Goal: Navigation & Orientation: Find specific page/section

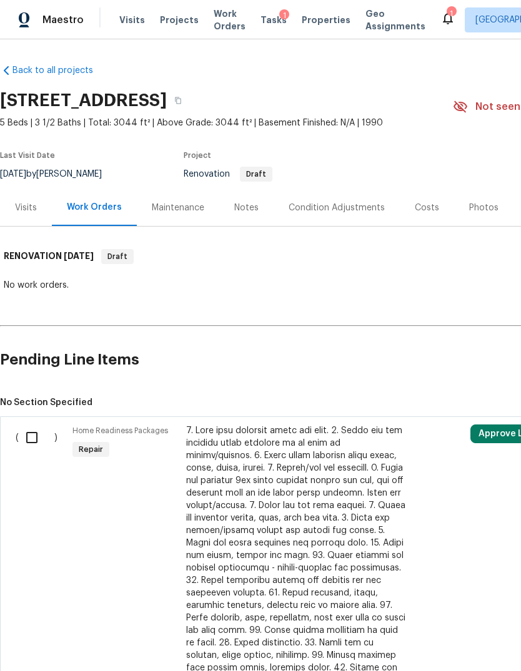
click at [26, 220] on div "Visits" at bounding box center [26, 207] width 52 height 37
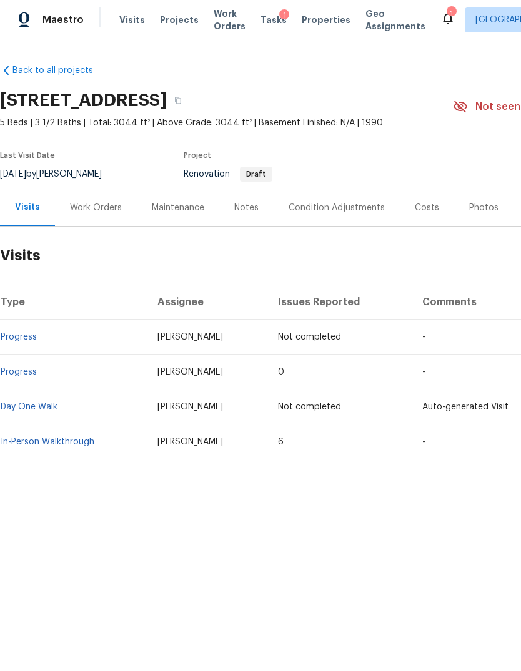
click at [26, 406] on link "Day One Walk" at bounding box center [29, 407] width 57 height 9
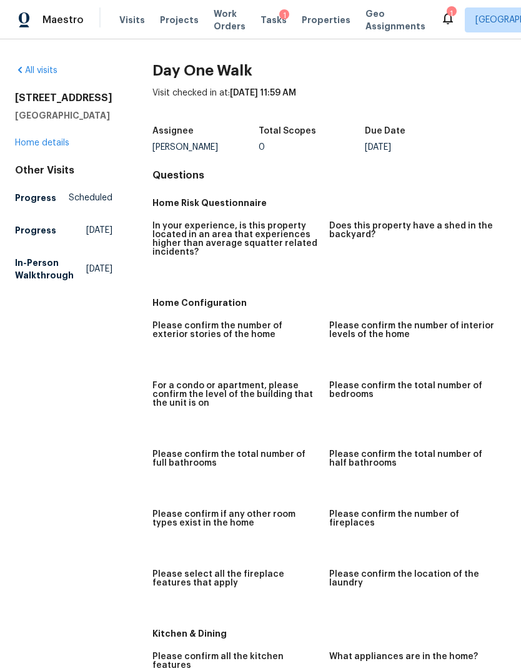
click at [31, 157] on div "All visits 6719 Trimstone Dr Pasadena, TX 77505 Home details Other Visits Progr…" at bounding box center [63, 175] width 97 height 222
click at [31, 145] on link "Home details" at bounding box center [42, 143] width 54 height 9
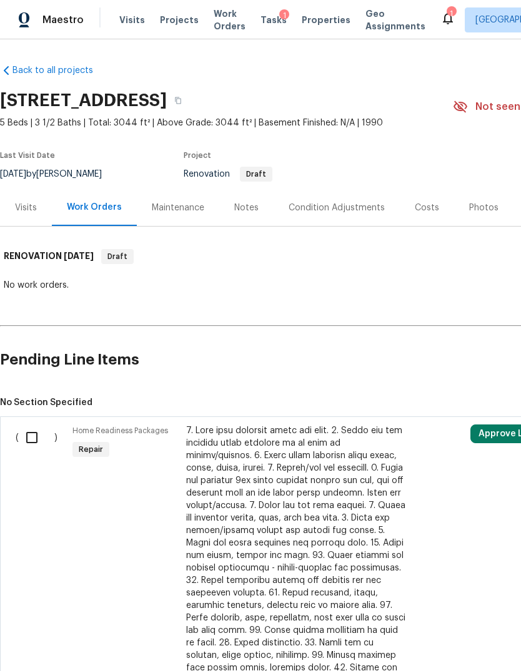
click at [165, 214] on div "Maintenance" at bounding box center [178, 207] width 82 height 37
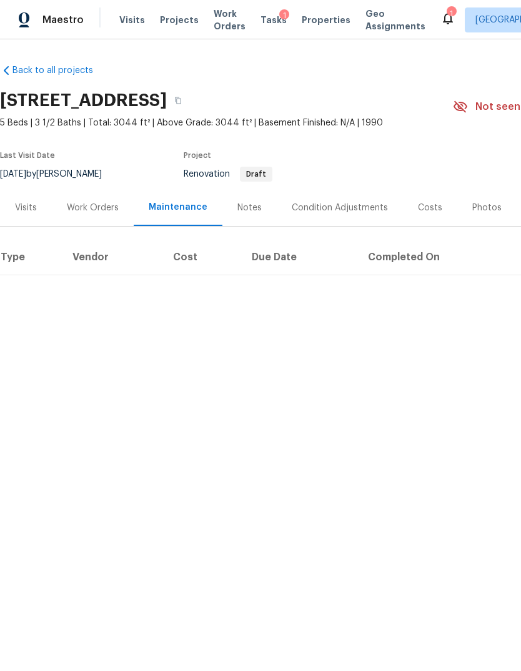
click at [24, 212] on div "Visits" at bounding box center [26, 208] width 22 height 12
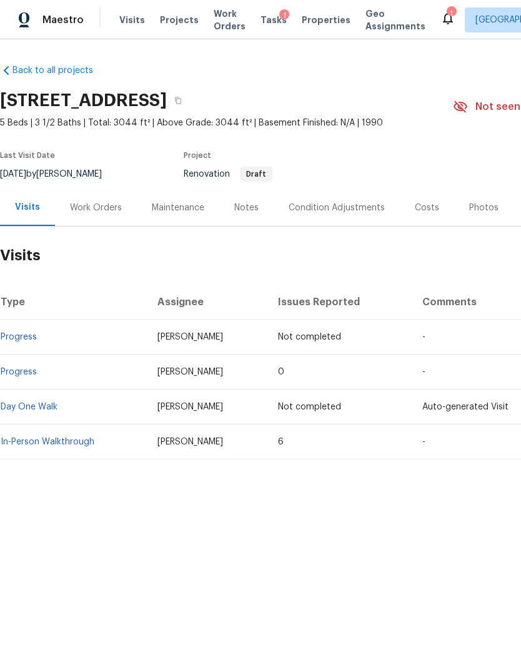
click at [86, 212] on div "Work Orders" at bounding box center [96, 208] width 52 height 12
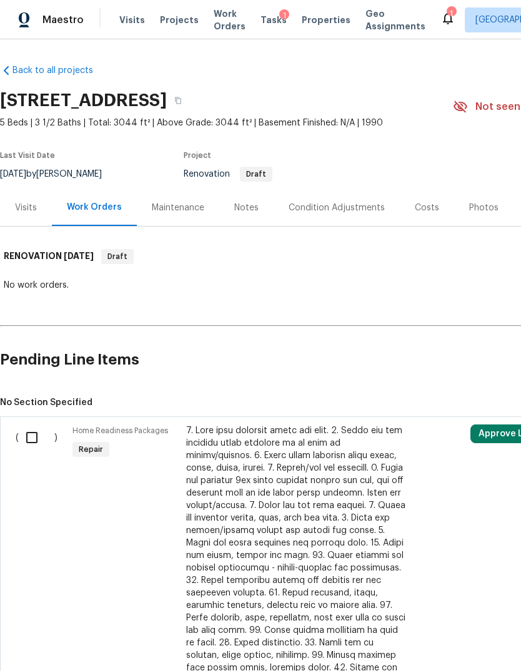
click at [26, 211] on div "Visits" at bounding box center [26, 208] width 22 height 12
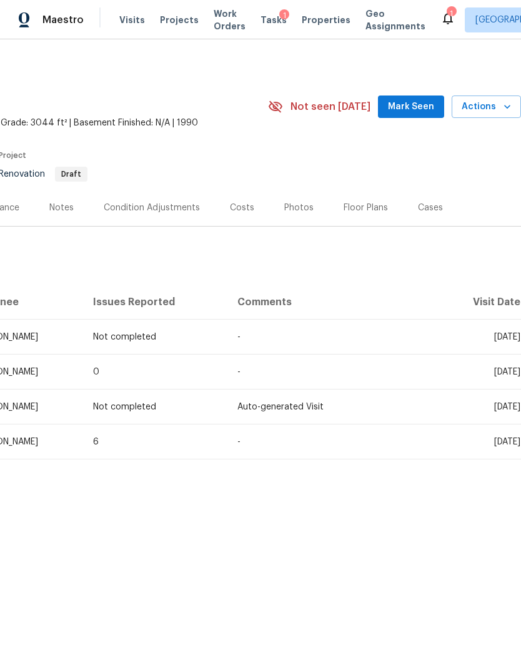
scroll to position [0, 185]
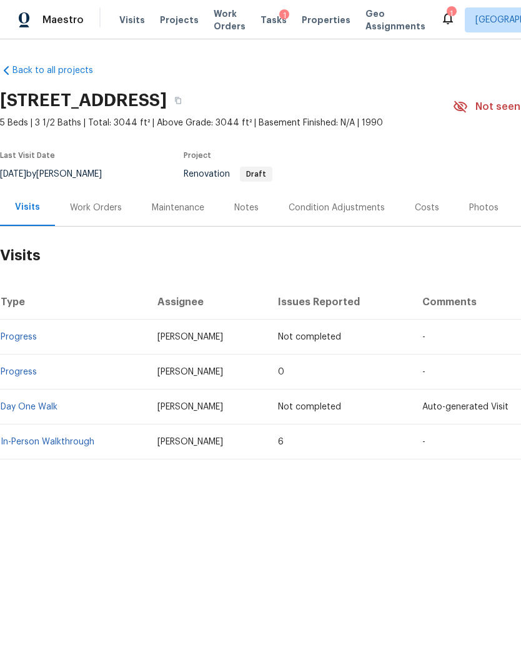
click at [463, 544] on html "Maestro Visits Projects Work Orders Tasks 1 Properties Geo Assignments 1 Housto…" at bounding box center [260, 272] width 521 height 544
click at [413, 544] on div "Back to all projects 6719 Trimstone Dr, Pasadena, TX 77505 5 Beds | 3 1/2 Baths…" at bounding box center [260, 291] width 521 height 505
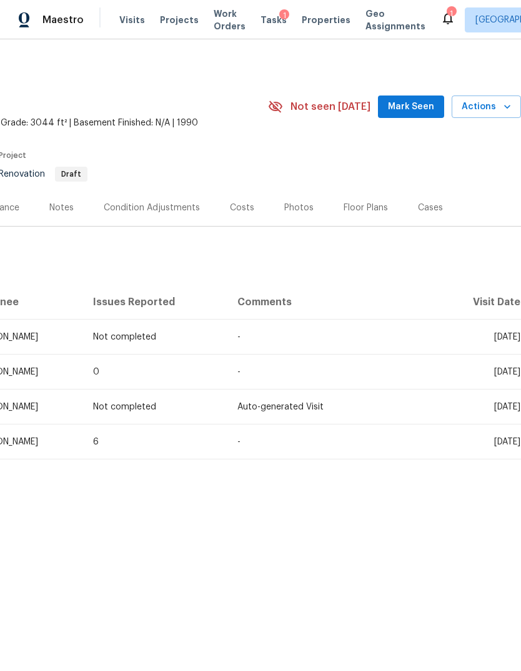
scroll to position [0, 185]
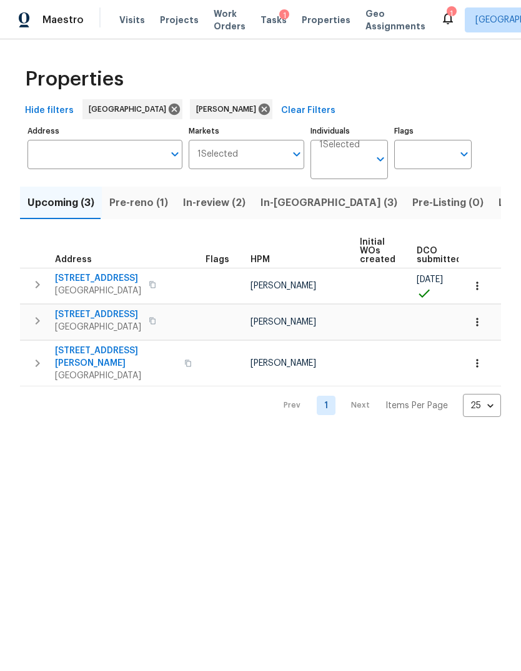
click at [276, 212] on span "In-[GEOGRAPHIC_DATA] (3)" at bounding box center [328, 202] width 137 height 17
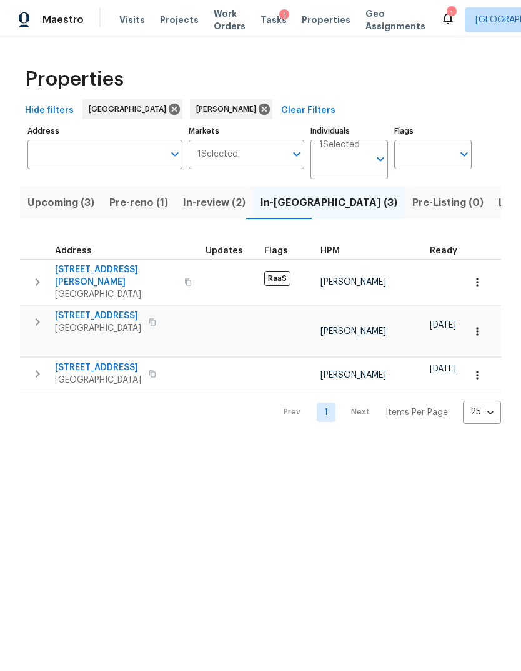
click at [148, 207] on span "Pre-reno (1)" at bounding box center [138, 202] width 59 height 17
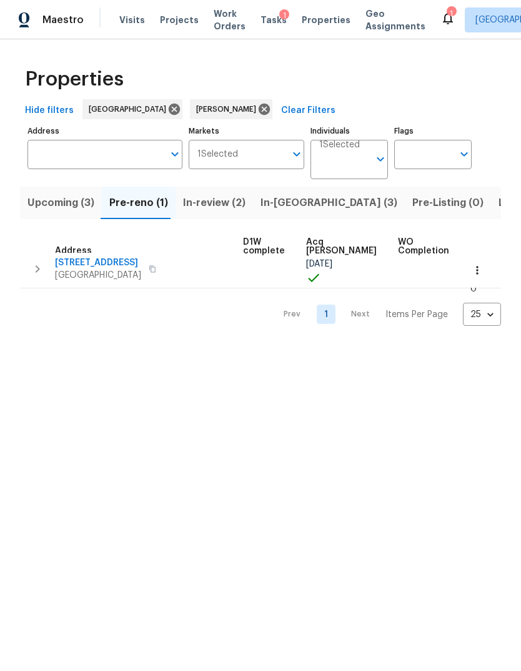
scroll to position [7, 175]
click at [46, 206] on span "Upcoming (3)" at bounding box center [60, 202] width 67 height 17
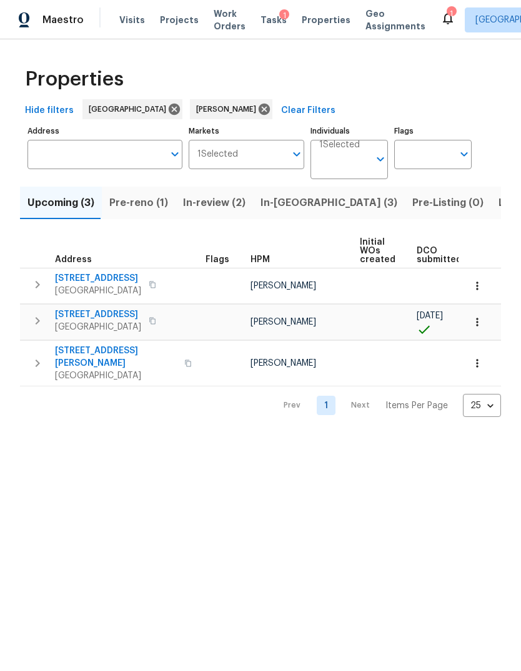
click at [293, 209] on span "In-reno (3)" at bounding box center [328, 202] width 137 height 17
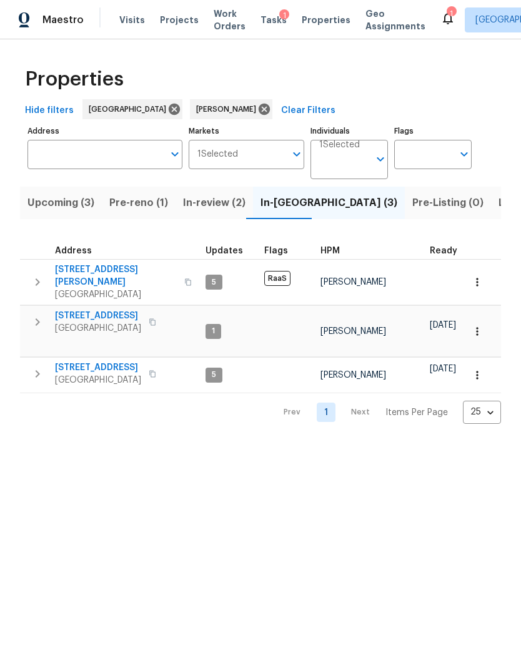
click at [74, 312] on span "14542 Circlewood Way" at bounding box center [98, 316] width 86 height 12
click at [81, 361] on span "3530 Glowing Horizon Rd" at bounding box center [98, 367] width 86 height 12
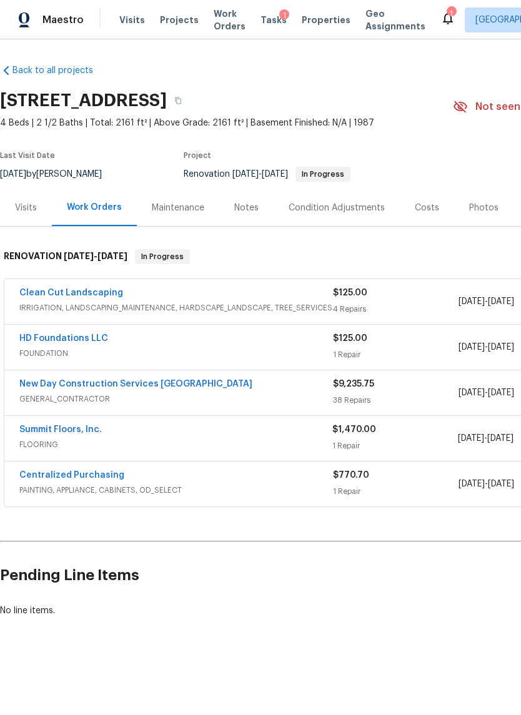
click at [250, 216] on div "Notes" at bounding box center [246, 207] width 54 height 37
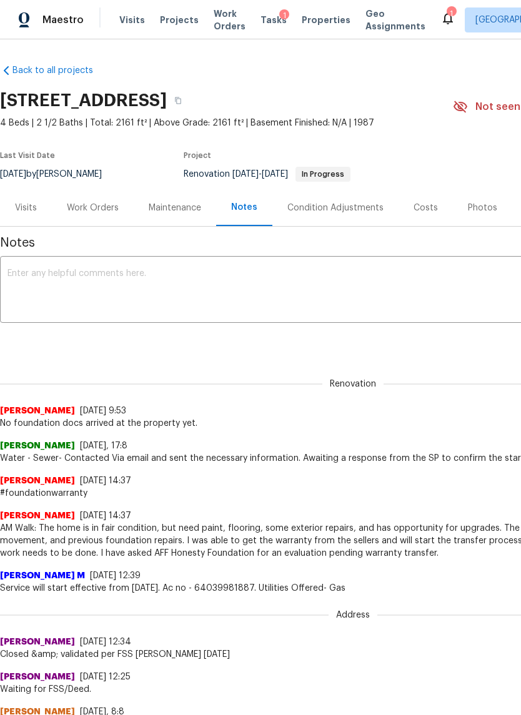
click at [35, 212] on div "Visits" at bounding box center [26, 208] width 22 height 12
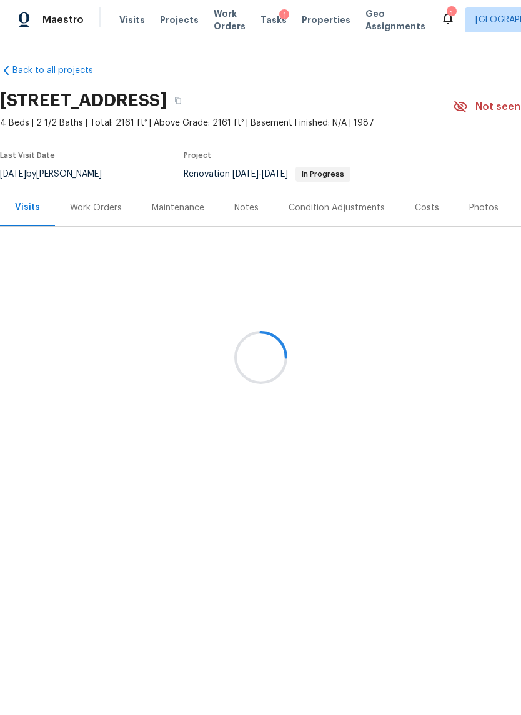
click at [87, 210] on div "Work Orders" at bounding box center [96, 208] width 52 height 12
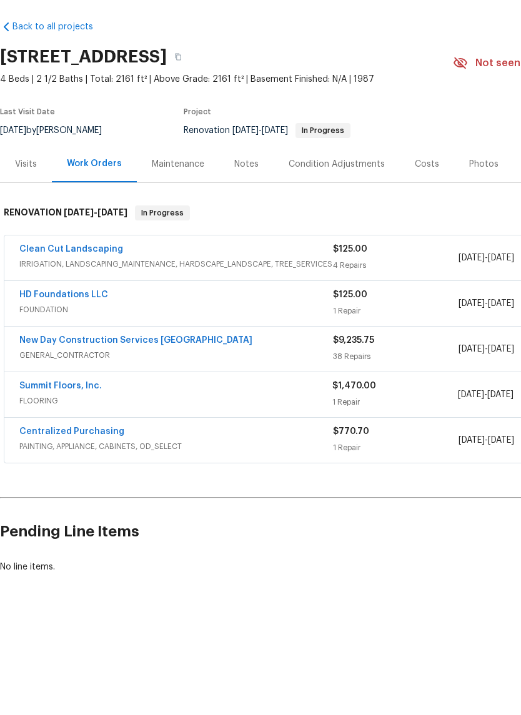
click at [49, 189] on div "Visits" at bounding box center [26, 207] width 52 height 37
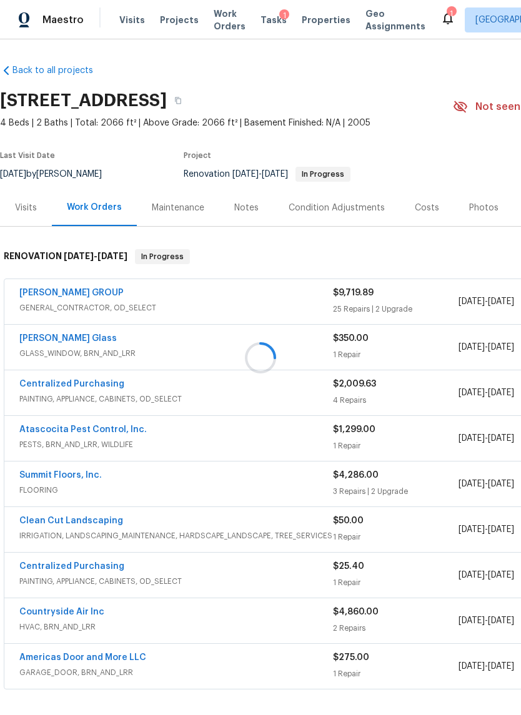
click at [31, 217] on div at bounding box center [260, 357] width 521 height 715
click at [29, 215] on div "Visits" at bounding box center [26, 207] width 52 height 37
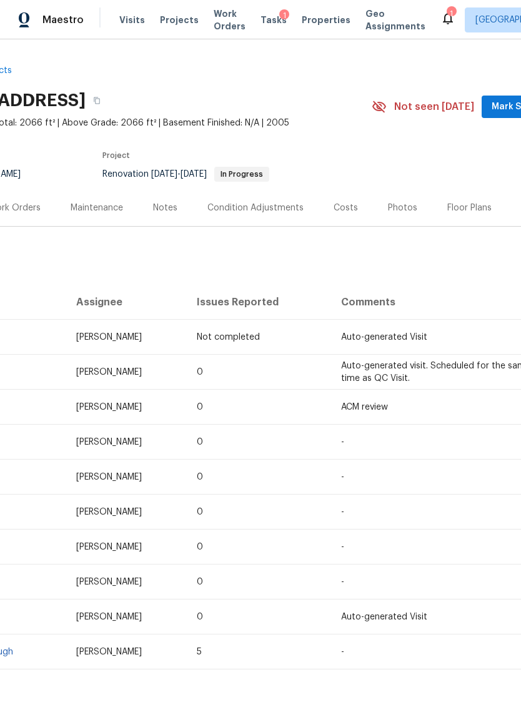
scroll to position [0, 30]
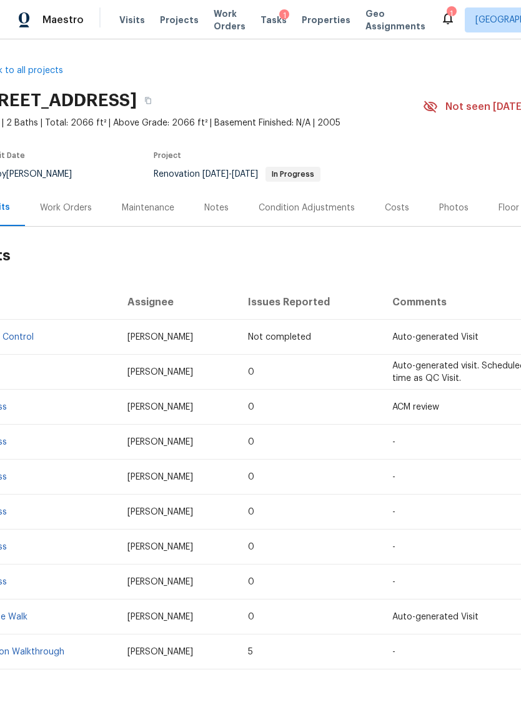
click at [213, 215] on div "Notes" at bounding box center [216, 207] width 54 height 37
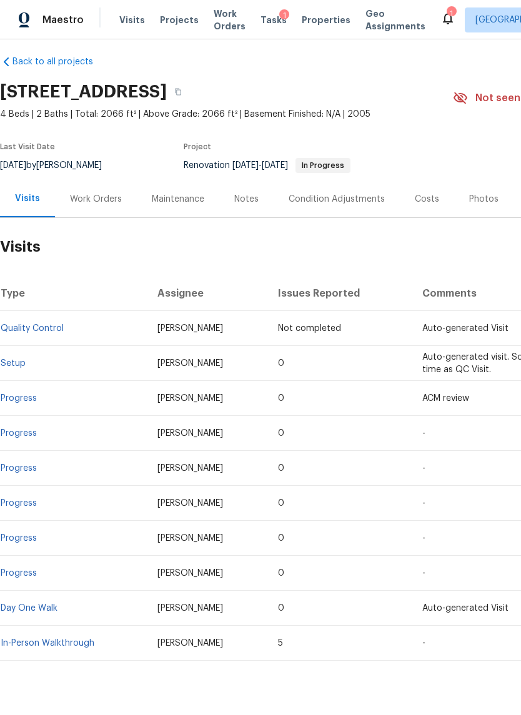
scroll to position [9, 0]
click at [102, 212] on div "Work Orders" at bounding box center [96, 198] width 82 height 37
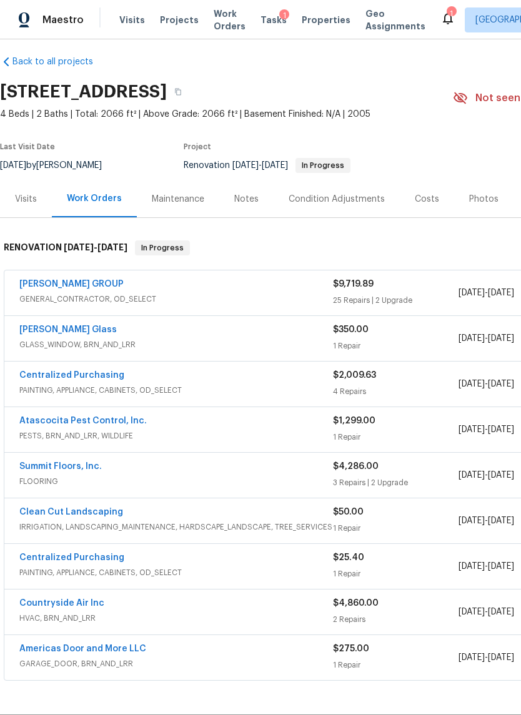
click at [242, 205] on div "Notes" at bounding box center [246, 199] width 24 height 12
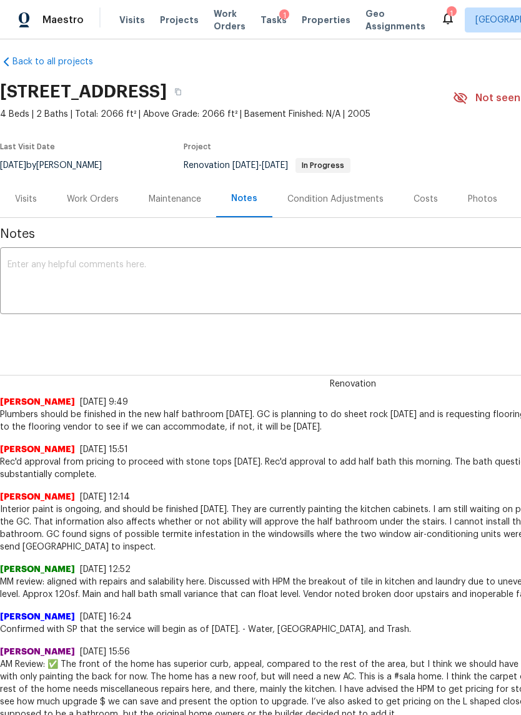
click at [22, 66] on link "Back to all projects" at bounding box center [60, 62] width 120 height 12
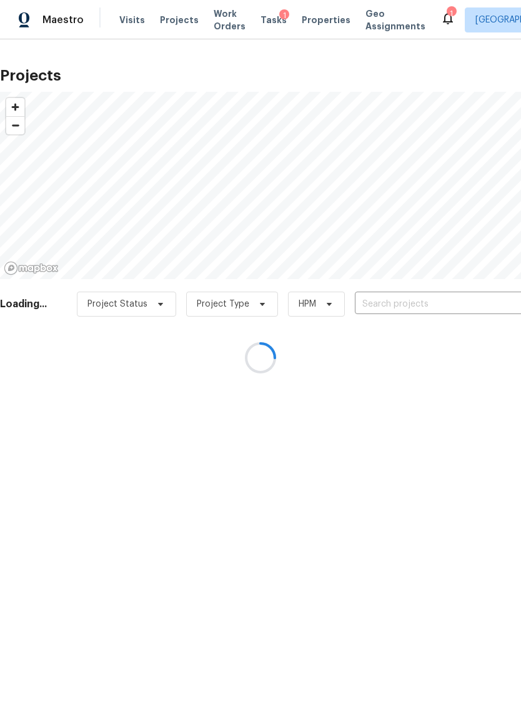
click at [37, 14] on div at bounding box center [260, 357] width 521 height 715
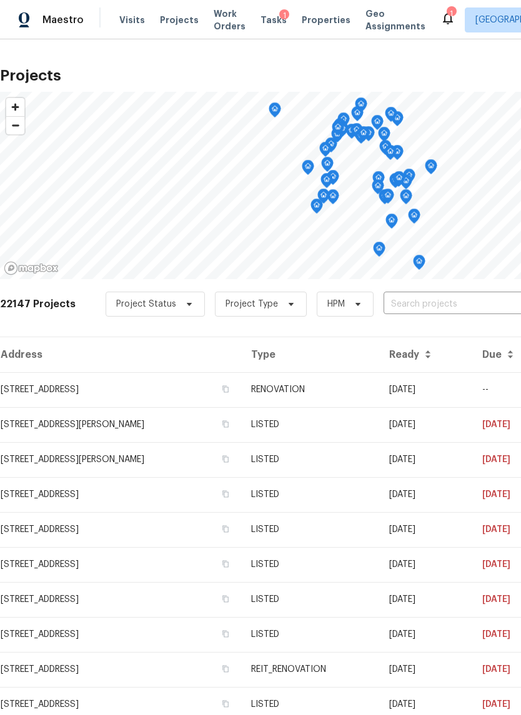
click at [56, 24] on span "Maestro" at bounding box center [62, 20] width 41 height 12
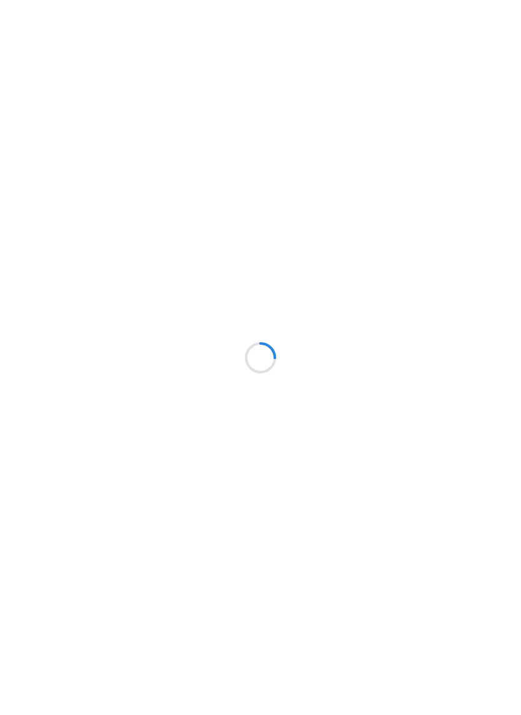
click at [165, 68] on div at bounding box center [260, 357] width 521 height 715
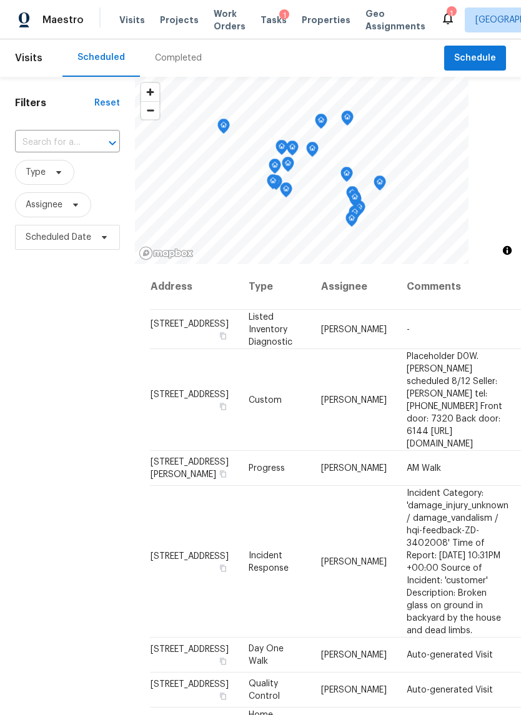
click at [174, 64] on div "Completed" at bounding box center [178, 58] width 47 height 12
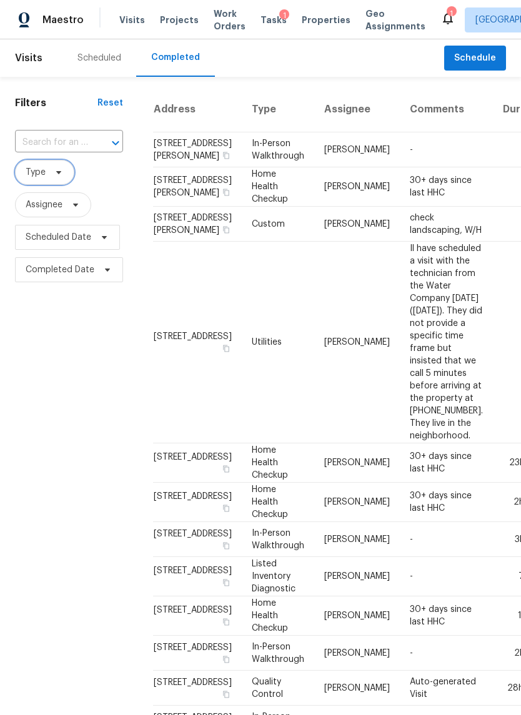
click at [24, 172] on span "Type" at bounding box center [44, 172] width 59 height 25
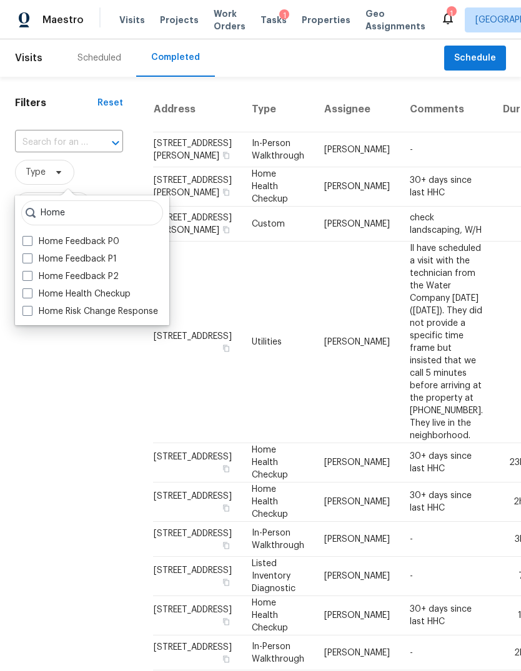
type input "Home"
click at [31, 292] on span at bounding box center [27, 293] width 10 height 10
click at [31, 292] on input "Home Health Checkup" at bounding box center [26, 292] width 8 height 8
checkbox input "true"
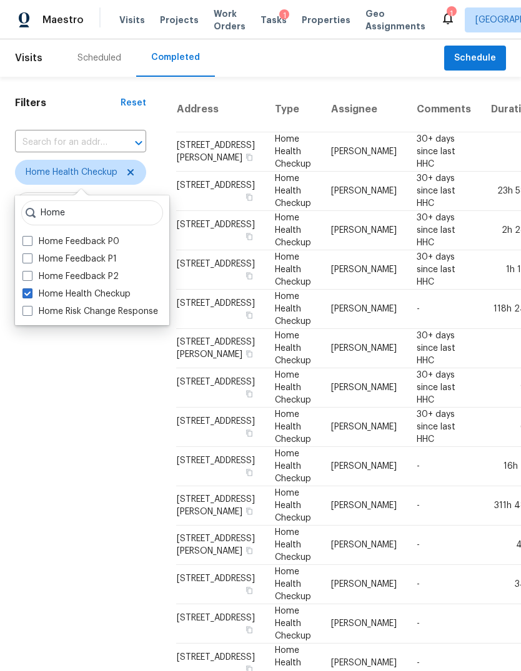
click at [32, 444] on div "Filters Reset ​ Home Health Checkup Assignee Scheduled Date Completed Date" at bounding box center [80, 514] width 161 height 875
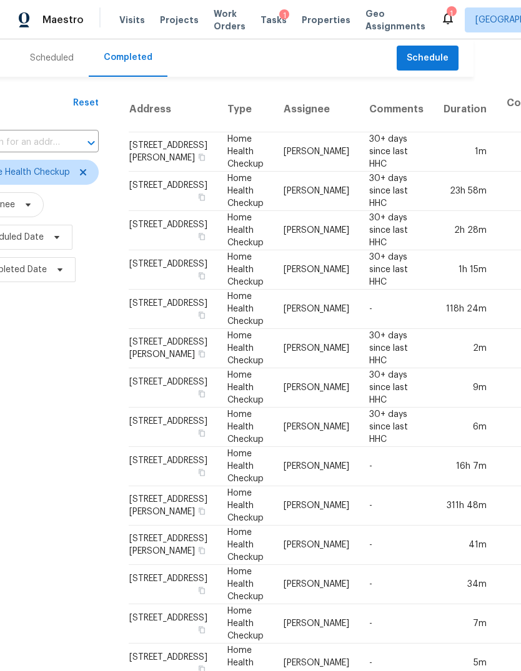
scroll to position [0, 47]
click at [39, 25] on div "Maestro" at bounding box center [42, 19] width 84 height 25
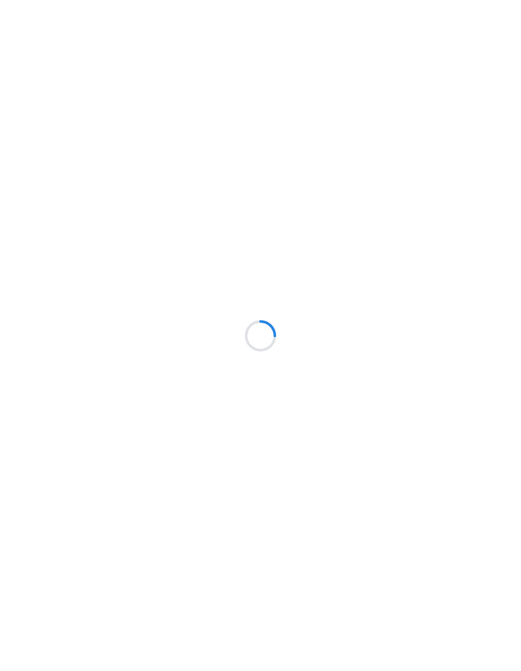
click at [34, 174] on div at bounding box center [260, 335] width 521 height 671
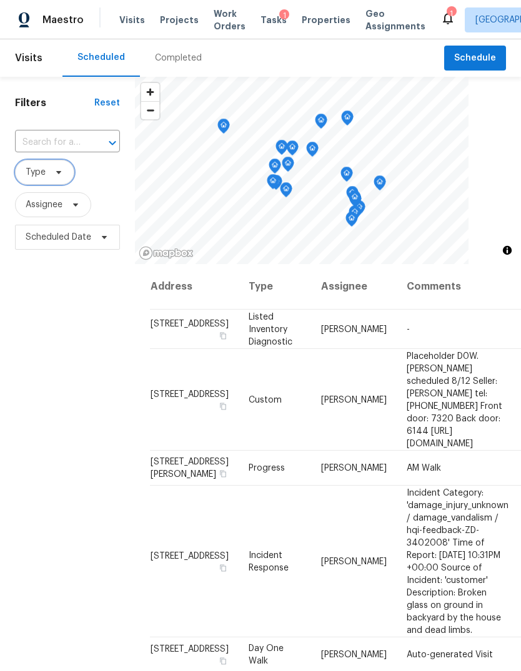
click at [37, 178] on span "Type" at bounding box center [36, 172] width 20 height 12
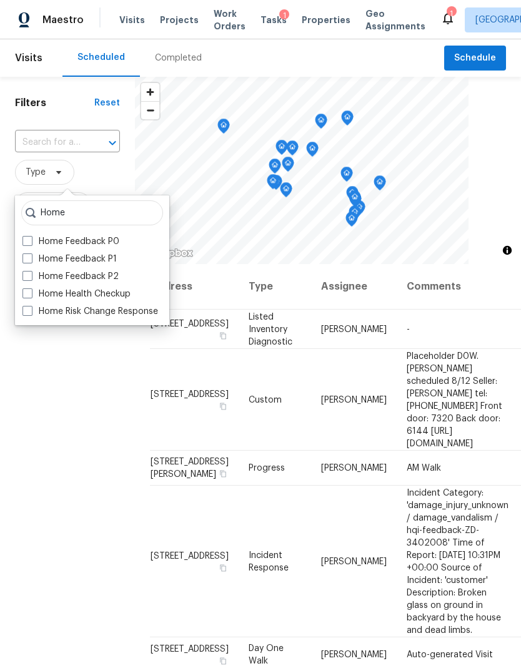
type input "Home"
click at [34, 296] on label "Home Health Checkup" at bounding box center [76, 294] width 108 height 12
click at [31, 296] on input "Home Health Checkup" at bounding box center [26, 292] width 8 height 8
checkbox input "true"
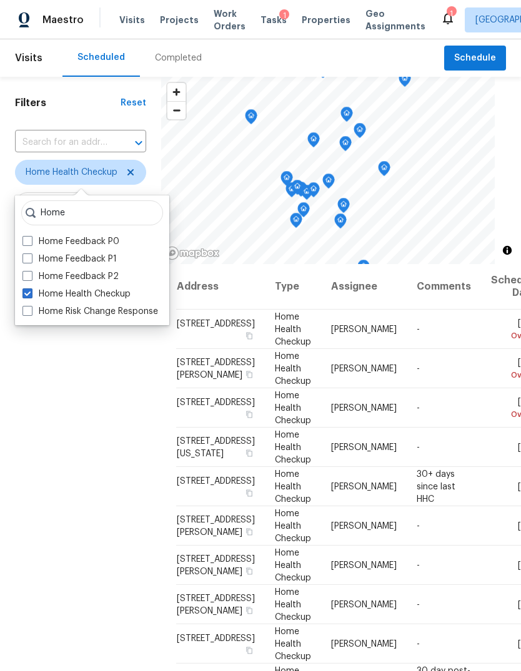
click at [41, 460] on div "Filters Reset ​ Home Health Checkup Assignee Scheduled Date" at bounding box center [80, 439] width 161 height 724
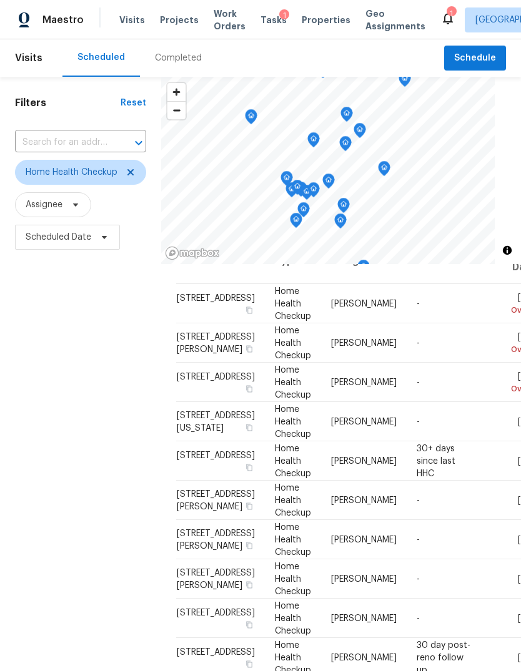
scroll to position [26, 0]
click at [53, 441] on div "Filters Reset ​ Home Health Checkup Assignee Scheduled Date" at bounding box center [80, 439] width 161 height 724
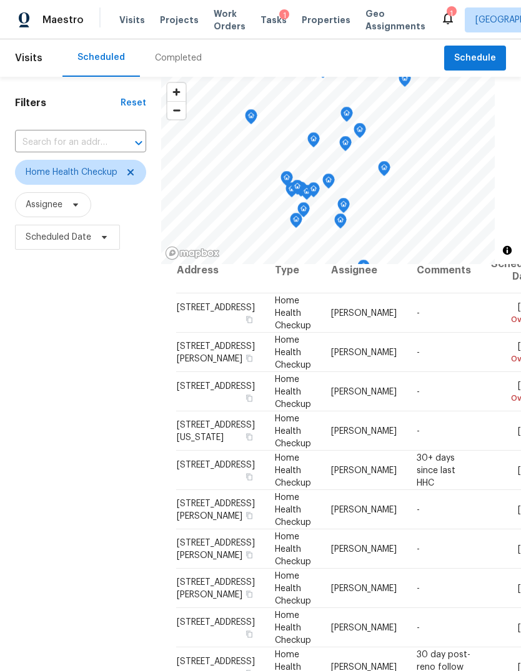
scroll to position [9, 0]
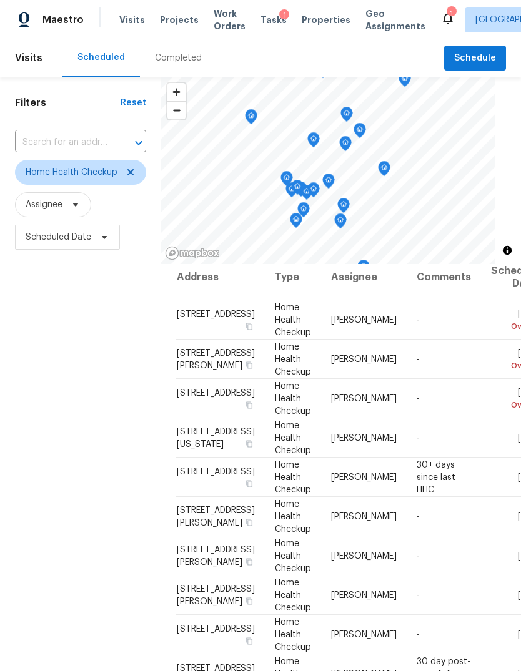
click at [57, 423] on div "Filters Reset ​ Home Health Checkup Assignee Scheduled Date" at bounding box center [80, 439] width 161 height 724
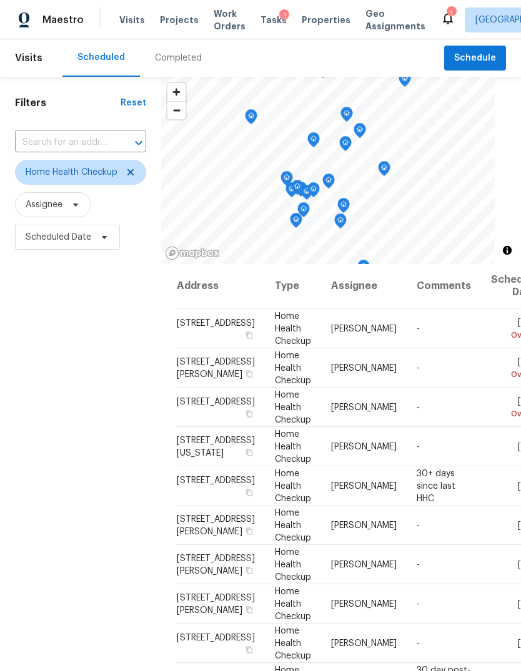
scroll to position [0, 0]
click at [162, 67] on div "Completed" at bounding box center [178, 57] width 77 height 37
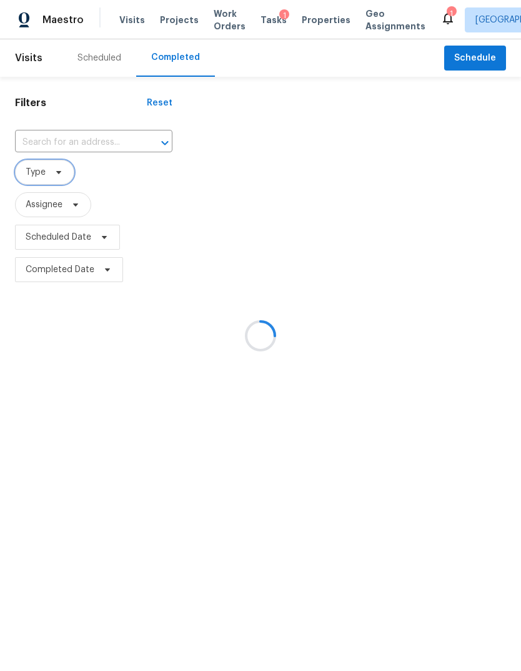
click at [41, 180] on span "Type" at bounding box center [44, 172] width 59 height 25
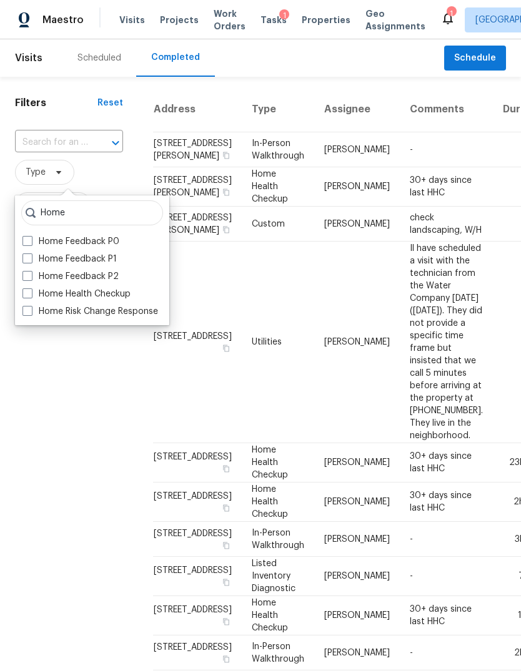
type input "Home"
click at [32, 297] on span at bounding box center [27, 293] width 10 height 10
click at [31, 296] on input "Home Health Checkup" at bounding box center [26, 292] width 8 height 8
checkbox input "true"
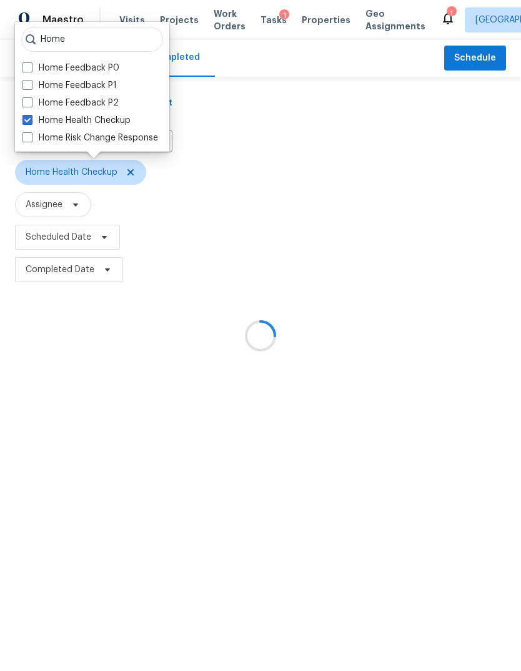
click at [44, 286] on div "Filters Reset ​ Home Health Checkup Assignee Scheduled Date Completed Date" at bounding box center [93, 181] width 187 height 209
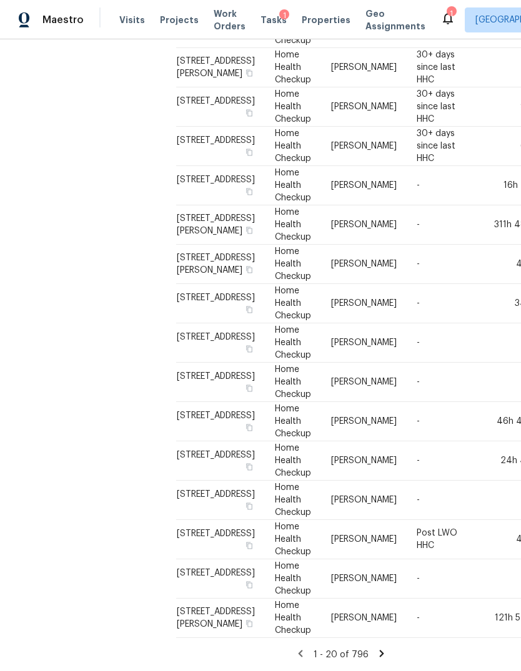
scroll to position [361, 0]
click at [95, 484] on div "Filters Reset ​ Home Health Checkup Assignee Scheduled Date Completed Date" at bounding box center [80, 233] width 161 height 875
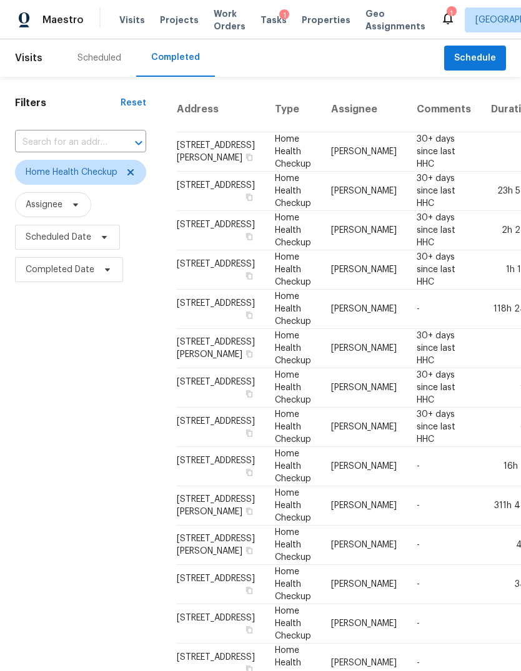
scroll to position [0, 0]
click at [47, 23] on span "Maestro" at bounding box center [62, 20] width 41 height 12
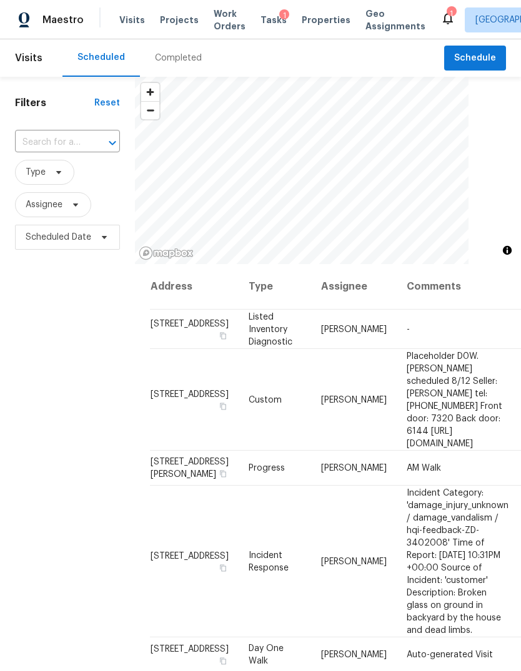
click at [51, 144] on input "text" at bounding box center [50, 142] width 70 height 19
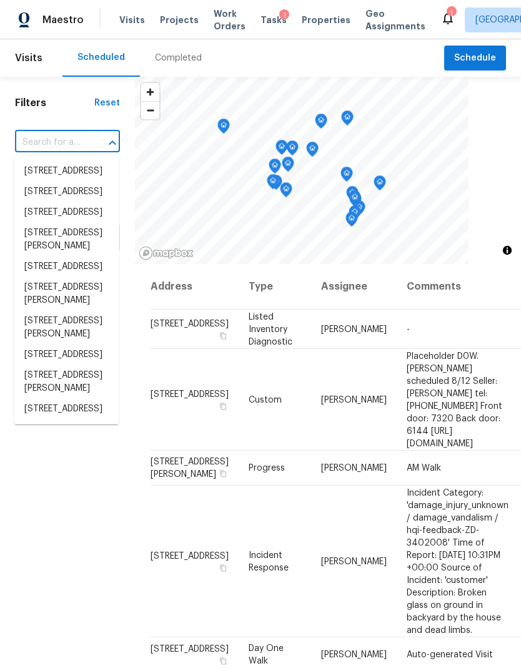
click at [44, 152] on input "text" at bounding box center [50, 142] width 70 height 19
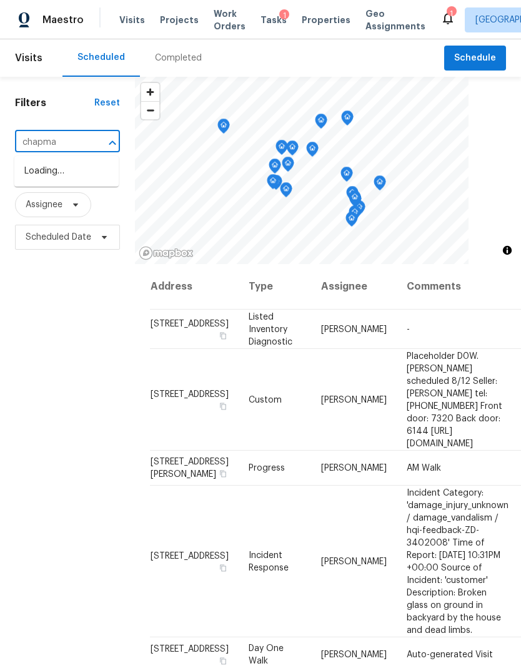
type input "chapman"
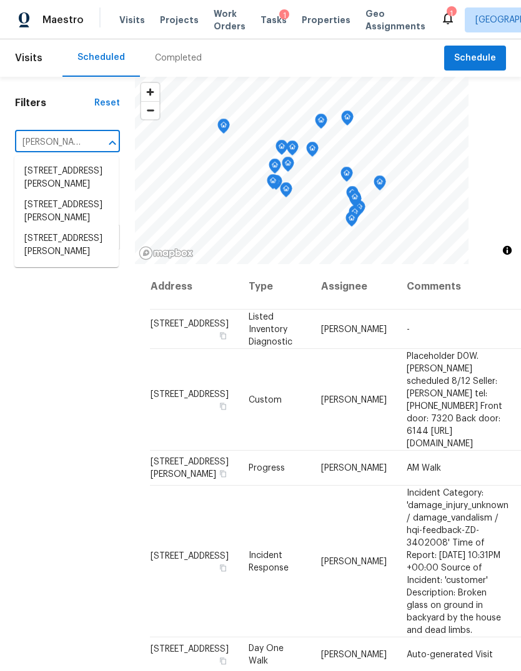
click at [41, 228] on li "18330 Chapmans Count Rd, Cypress, TX 77433" at bounding box center [66, 212] width 104 height 34
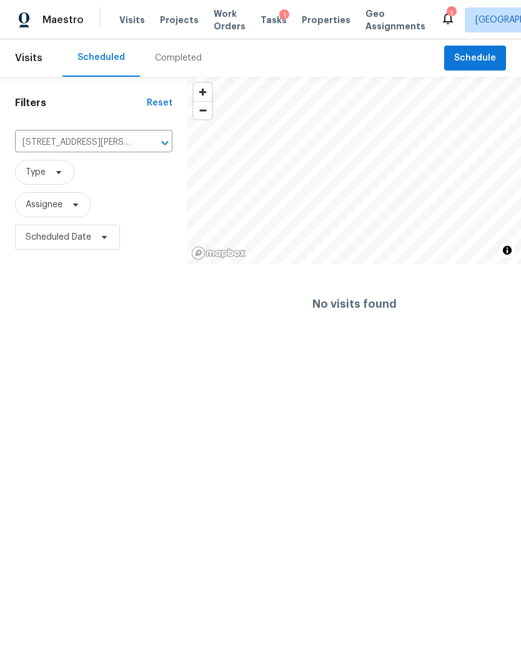
click at [40, 344] on html "Maestro Visits Projects Work Orders Tasks 1 Properties Geo Assignments 1 Housto…" at bounding box center [260, 172] width 521 height 344
click at [175, 62] on div "Completed" at bounding box center [178, 58] width 47 height 12
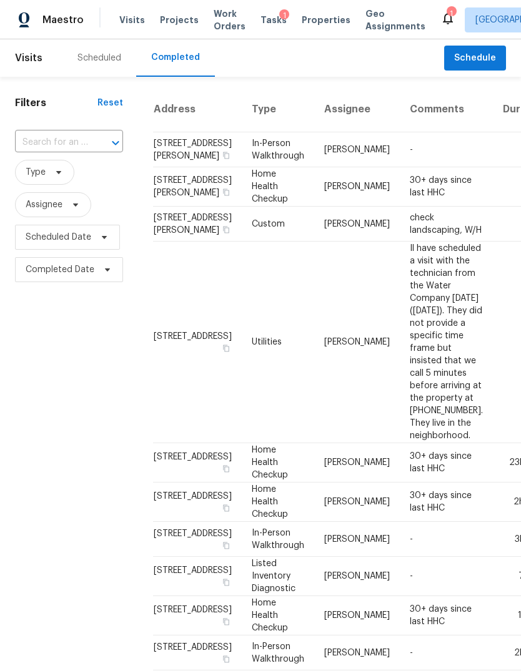
click at [49, 152] on input "text" at bounding box center [51, 142] width 73 height 19
type input "chapman"
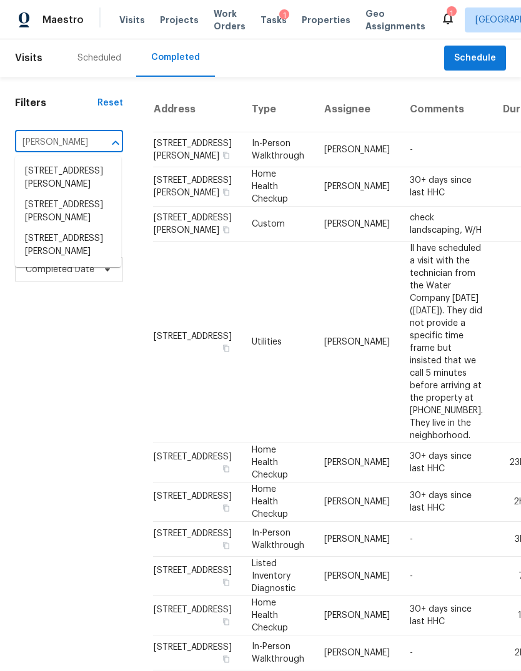
click at [33, 228] on li "18330 Chapmans Count Rd, Cypress, TX 77433" at bounding box center [68, 212] width 106 height 34
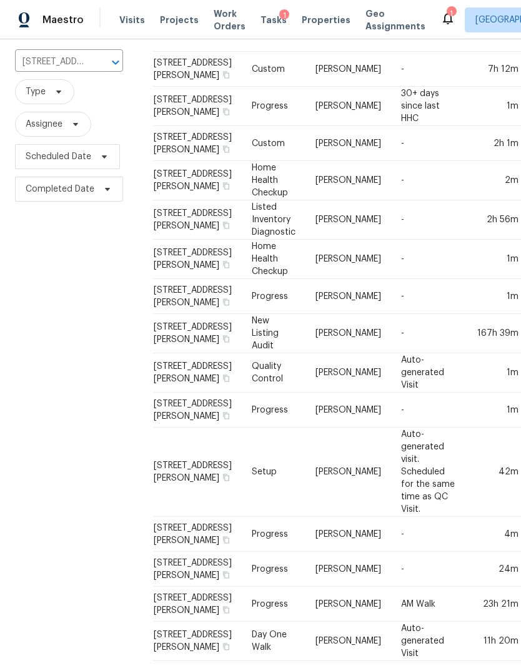
scroll to position [87, 0]
click at [220, 155] on button "button" at bounding box center [225, 149] width 11 height 11
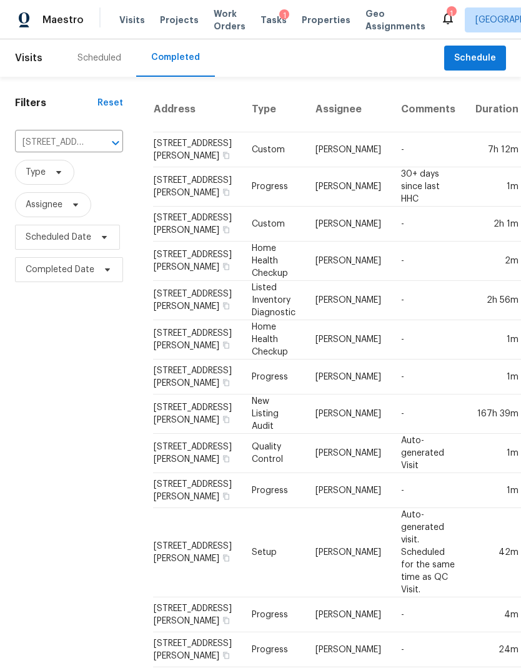
scroll to position [0, 0]
click at [481, 57] on span "Schedule" at bounding box center [475, 59] width 42 height 16
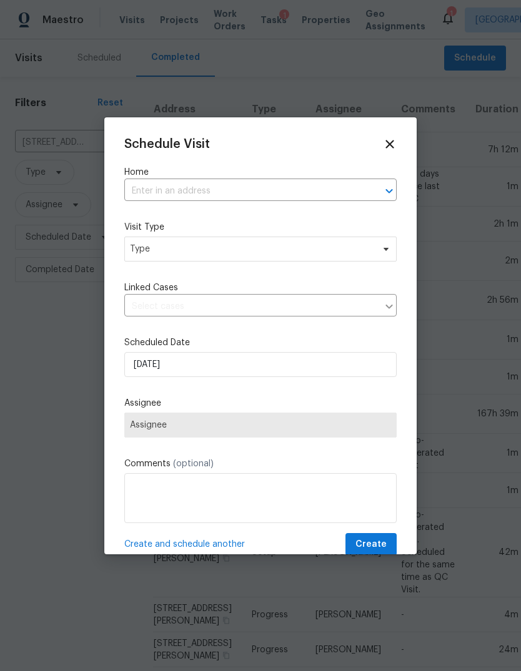
click at [370, 193] on div at bounding box center [380, 190] width 32 height 17
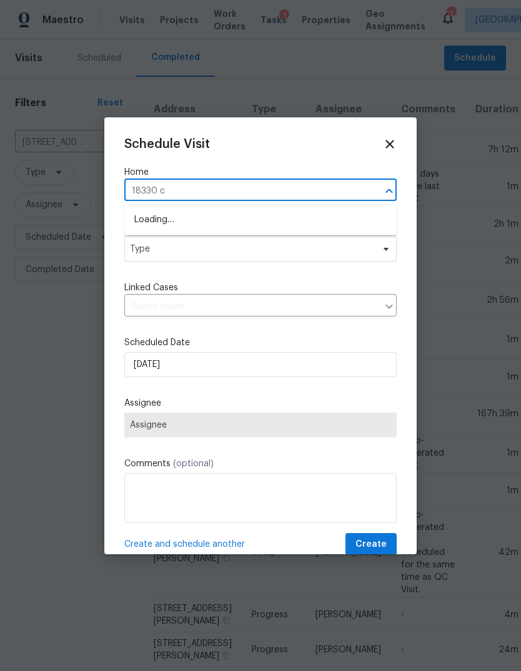
type input "18330 ch"
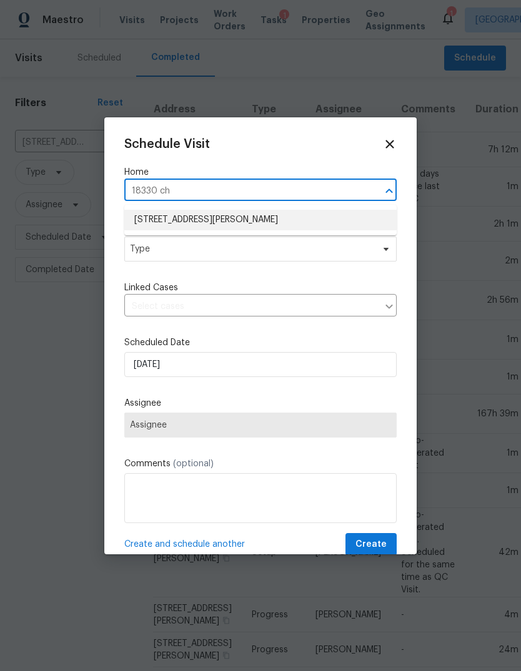
click at [345, 218] on li "18330 Chapmans Count Rd, Cypress, TX 77433" at bounding box center [260, 220] width 272 height 21
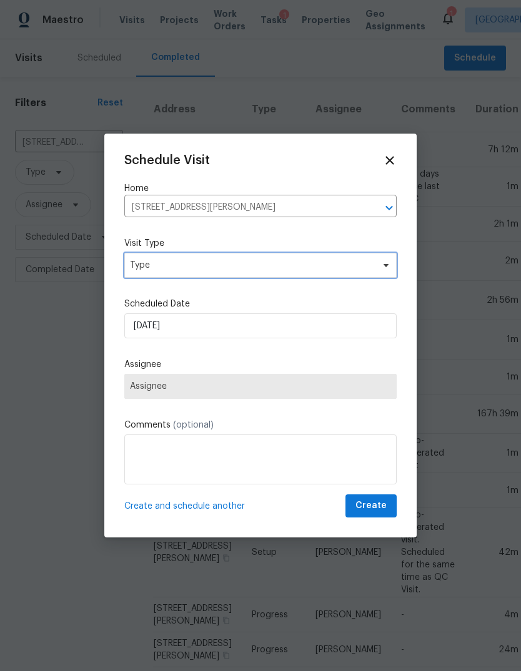
click at [372, 259] on span "Type" at bounding box center [251, 265] width 243 height 12
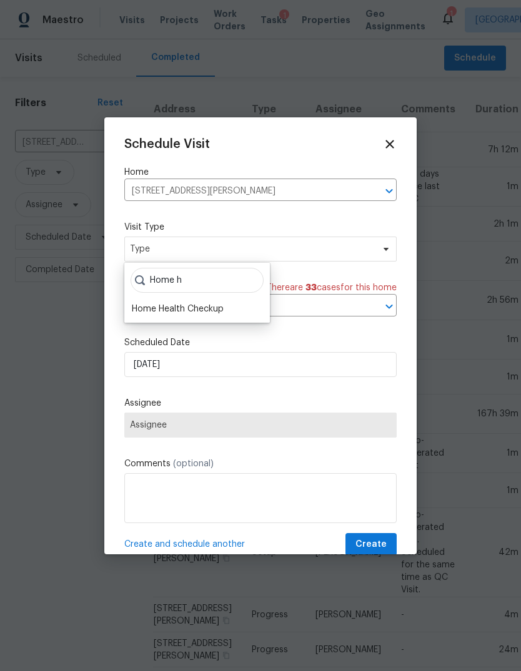
type input "Home h"
click at [147, 307] on div "Home Health Checkup" at bounding box center [178, 309] width 92 height 12
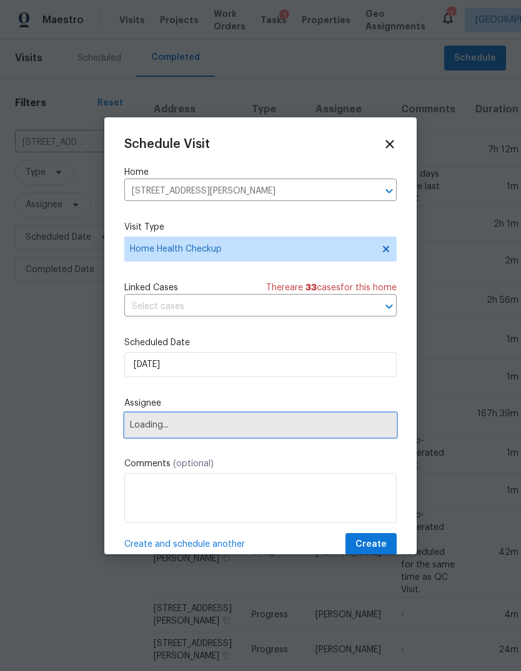
click at [145, 438] on span "Loading..." at bounding box center [260, 425] width 272 height 25
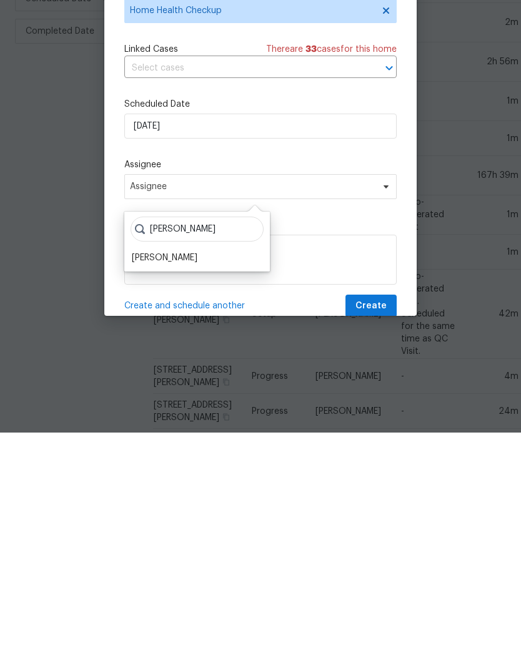
type input "Steve"
click at [147, 490] on div "[PERSON_NAME]" at bounding box center [165, 496] width 66 height 12
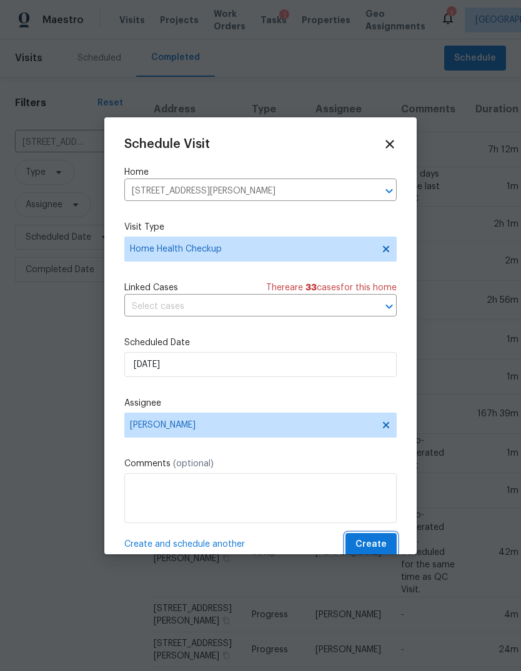
click at [365, 545] on span "Create" at bounding box center [370, 545] width 31 height 16
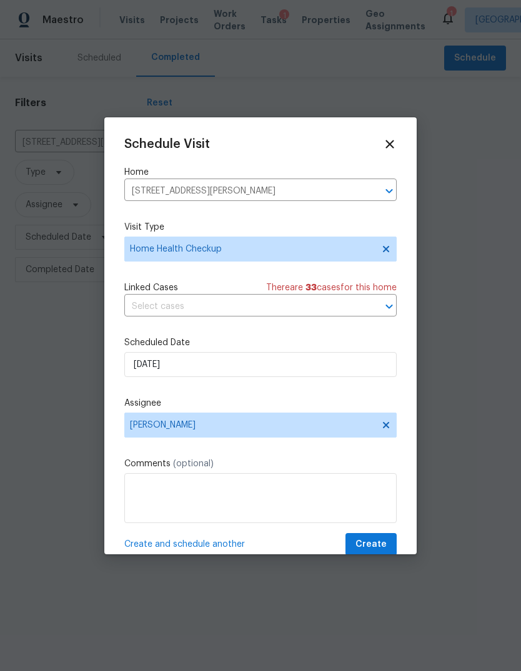
scroll to position [0, 0]
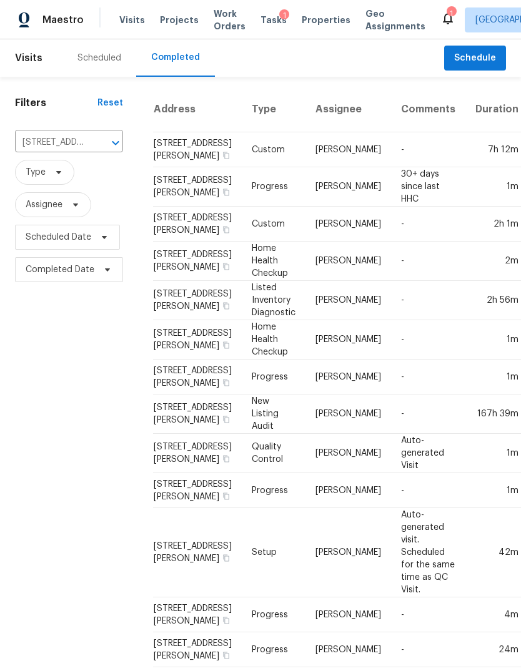
click at [44, 141] on input "18330 Chapmans Count Rd, Cypress, TX 77433" at bounding box center [51, 142] width 73 height 19
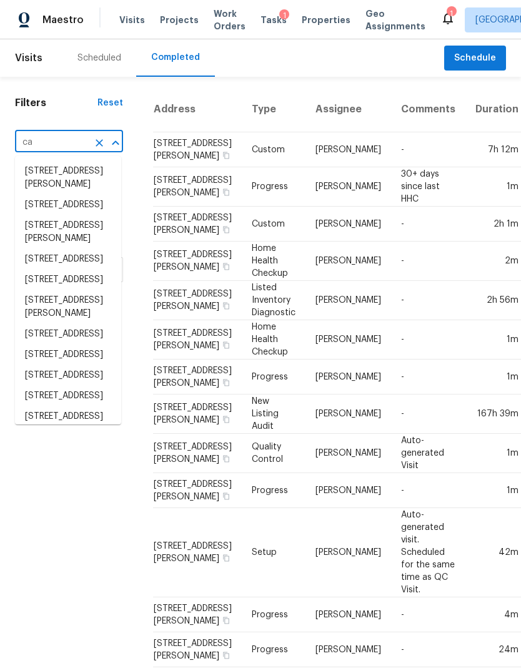
type input "c"
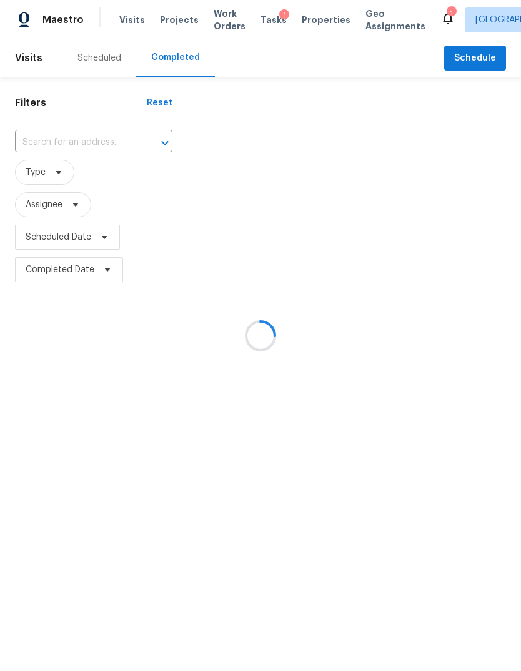
click at [64, 560] on div at bounding box center [260, 335] width 521 height 671
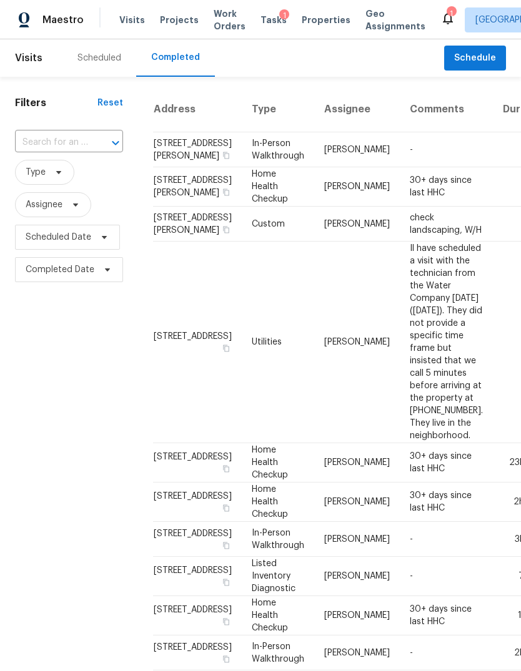
click at [44, 145] on input "text" at bounding box center [51, 142] width 73 height 19
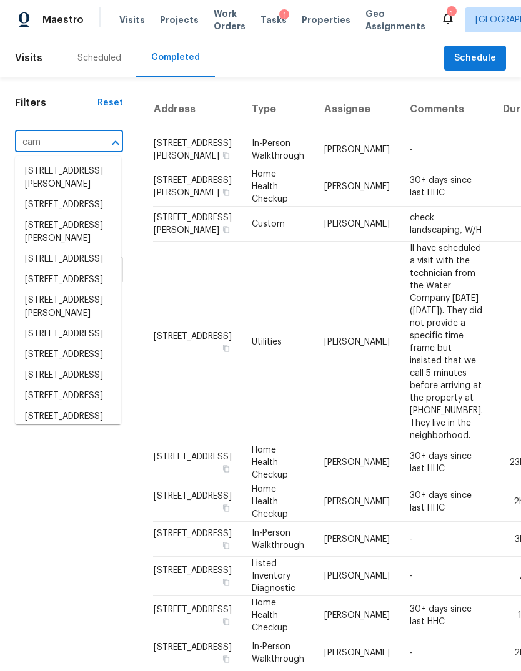
type input "cami"
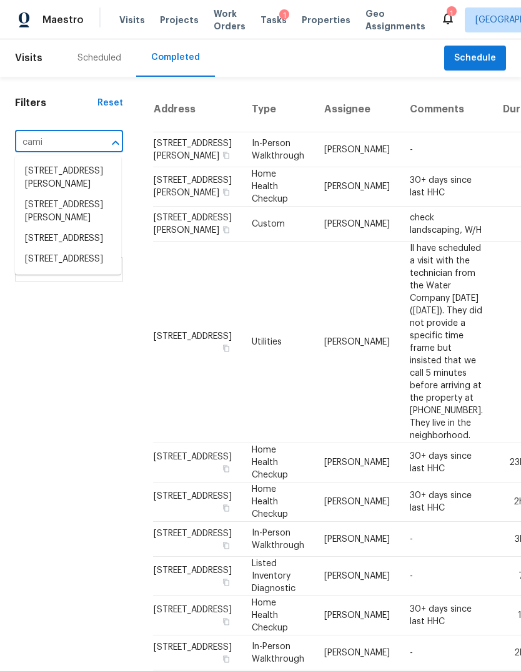
click at [29, 270] on li "27011 Camirillo Creek Ln, Katy, TX 77494" at bounding box center [68, 259] width 106 height 21
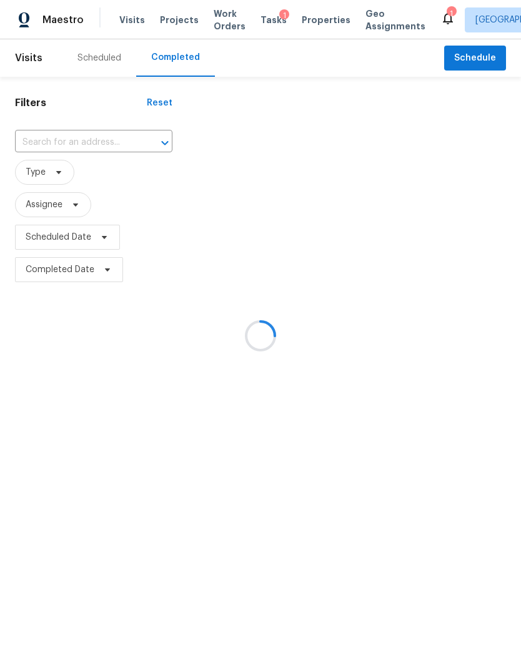
type input "27011 Camirillo Creek Ln, Katy, TX 77494"
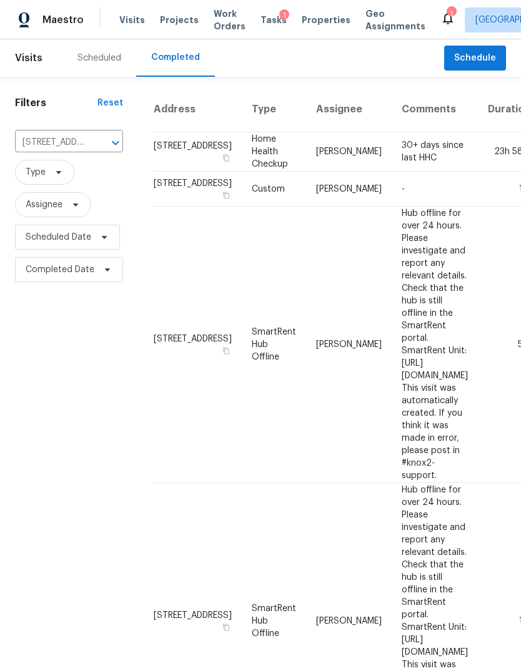
click at [50, 23] on span "Maestro" at bounding box center [62, 20] width 41 height 12
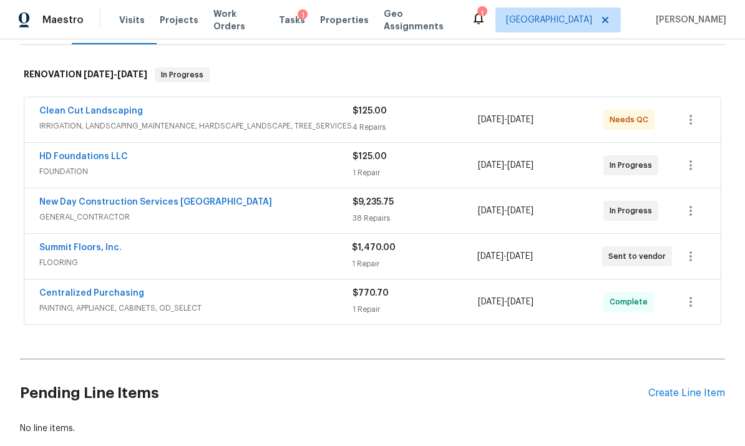
scroll to position [196, 0]
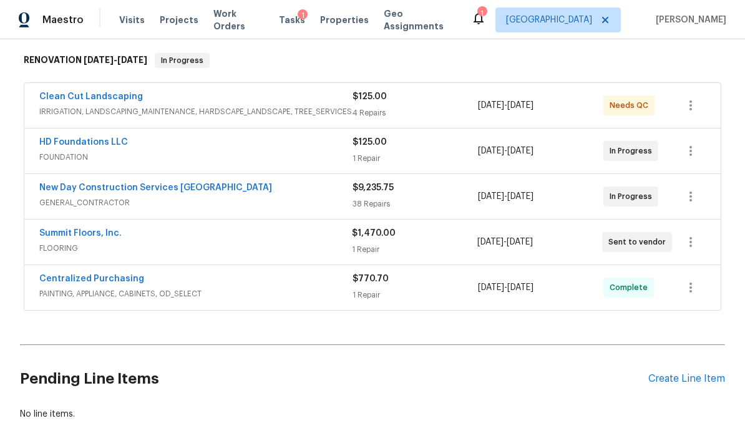
click at [200, 209] on span "GENERAL_CONTRACTOR" at bounding box center [195, 203] width 313 height 12
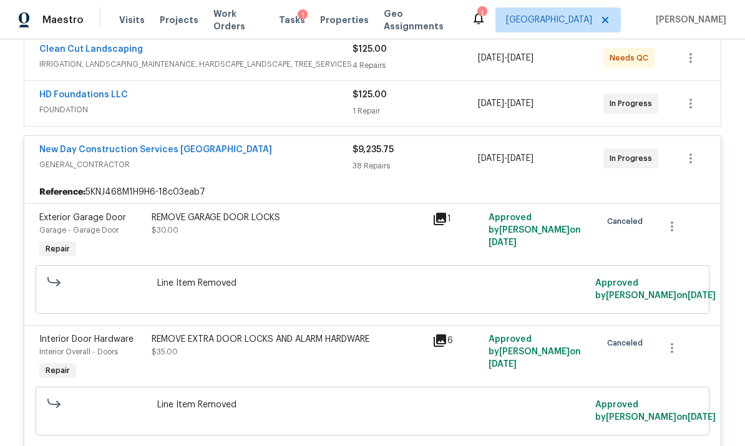
scroll to position [262, 0]
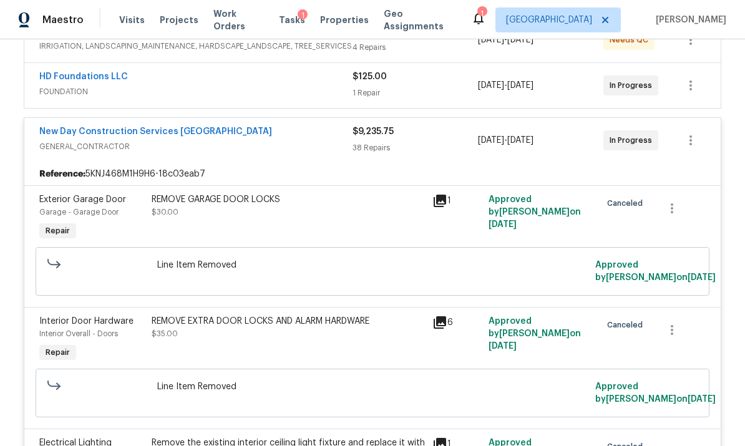
click at [215, 152] on span "GENERAL_CONTRACTOR" at bounding box center [195, 146] width 313 height 12
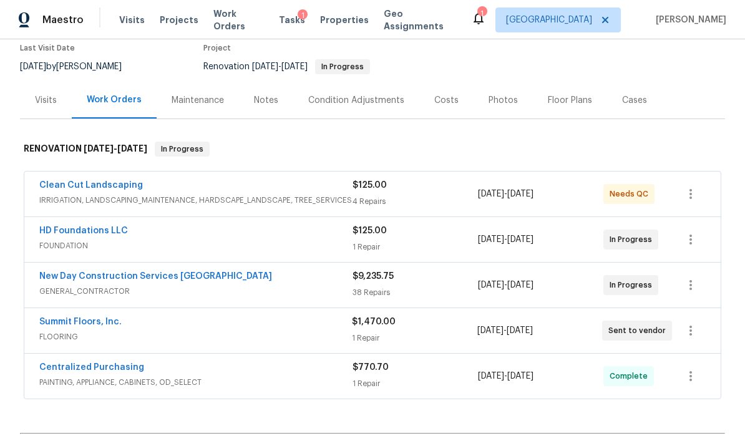
scroll to position [102, 0]
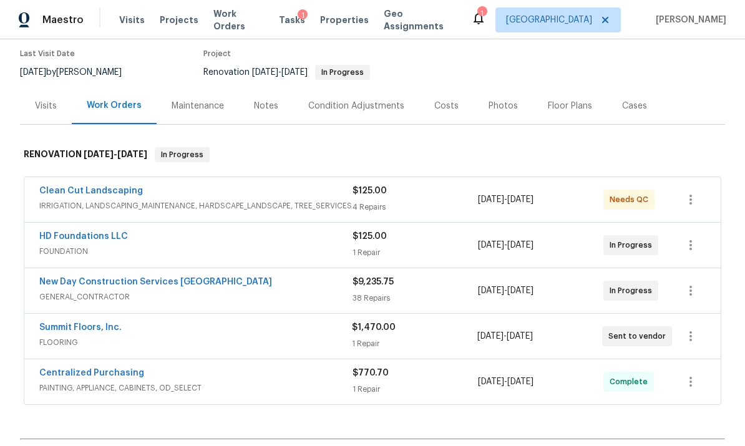
click at [184, 245] on div "HD Foundations LLC" at bounding box center [195, 237] width 313 height 15
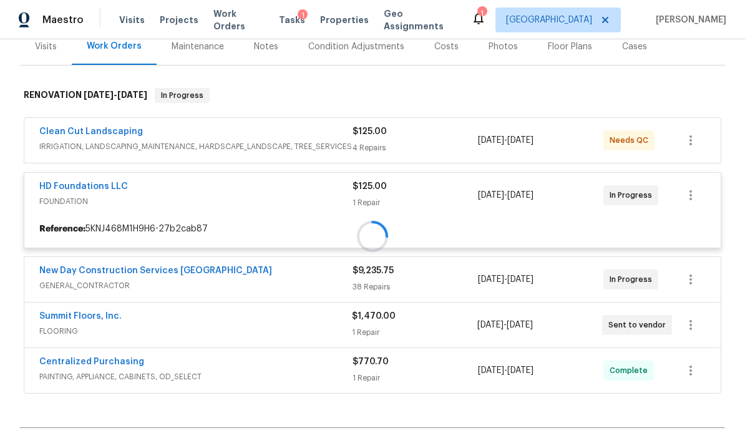
scroll to position [197, 0]
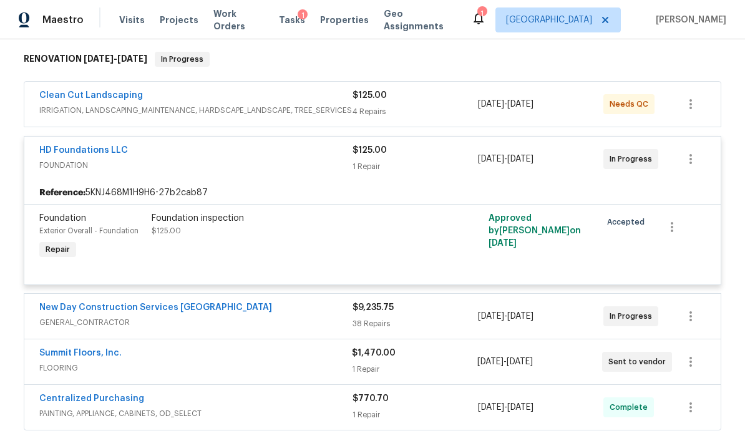
click at [49, 154] on link "HD Foundations LLC" at bounding box center [83, 150] width 89 height 9
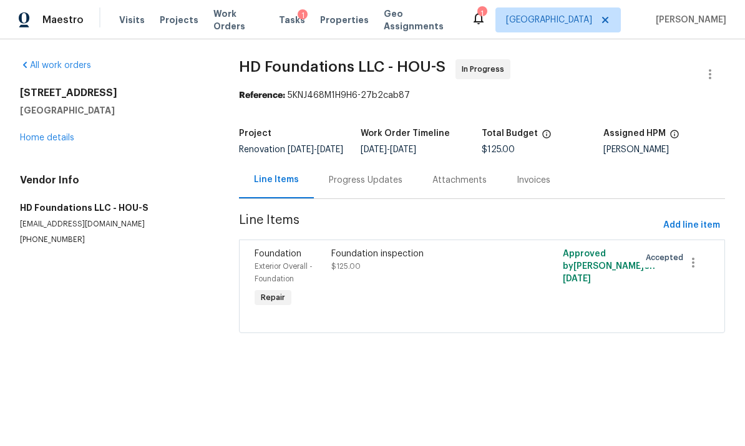
click at [368, 197] on div "Progress Updates" at bounding box center [366, 180] width 104 height 37
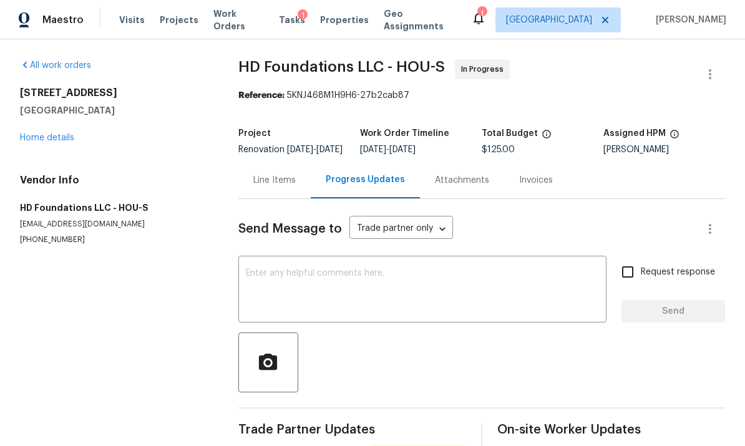
click at [295, 162] on div "Line Items" at bounding box center [274, 180] width 72 height 37
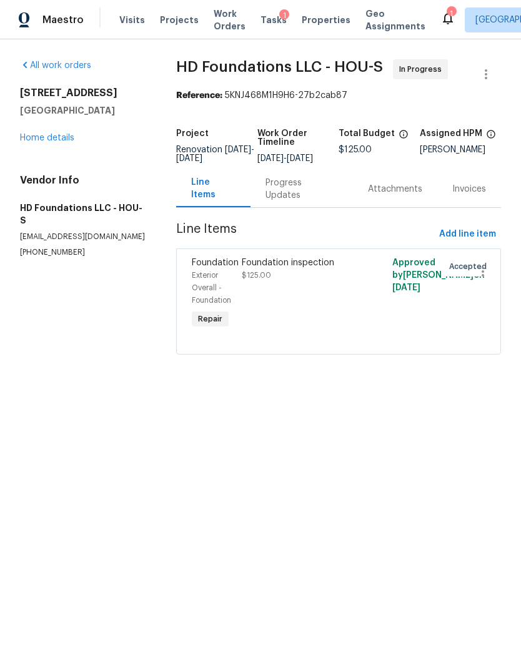
click at [86, 295] on section "All work orders 14542 Circlewood Way Houston, TX 77062 Home details Vendor Info…" at bounding box center [83, 214] width 126 height 310
click at [54, 41] on div "All work orders 14542 Circlewood Way Houston, TX 77062 Home details Vendor Info…" at bounding box center [260, 214] width 521 height 350
click at [28, 21] on img at bounding box center [24, 20] width 11 height 16
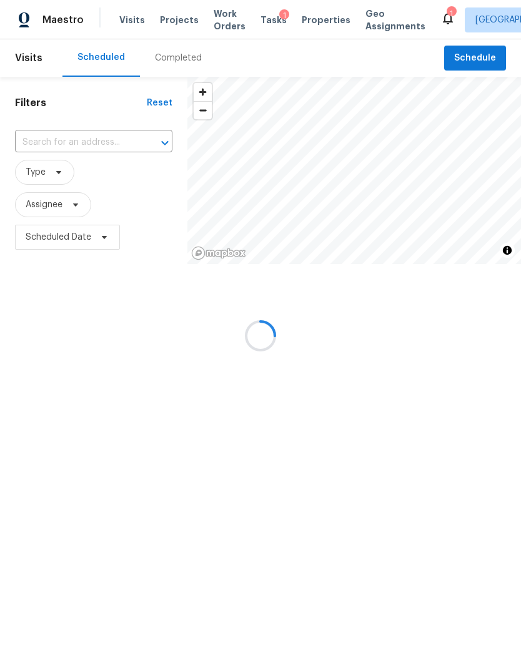
click at [42, 135] on div at bounding box center [260, 335] width 521 height 671
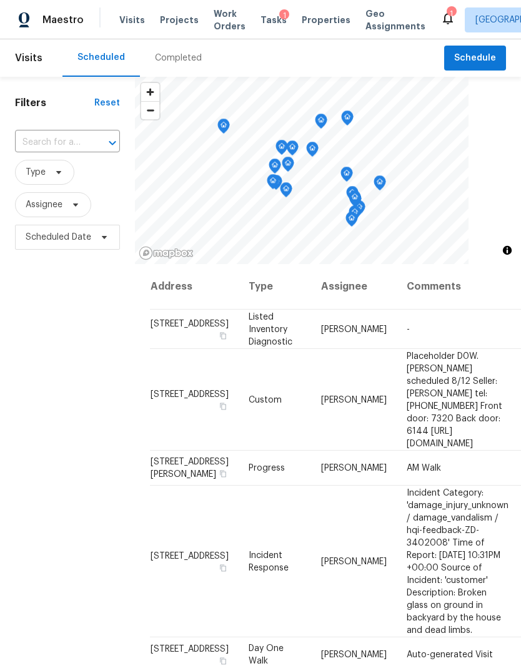
click at [46, 139] on input "text" at bounding box center [50, 142] width 70 height 19
type input "bentongro"
click at [42, 388] on div "Filters Reset bentongro ​ Type Assignee Scheduled Date" at bounding box center [67, 439] width 135 height 724
